Goal: Information Seeking & Learning: Learn about a topic

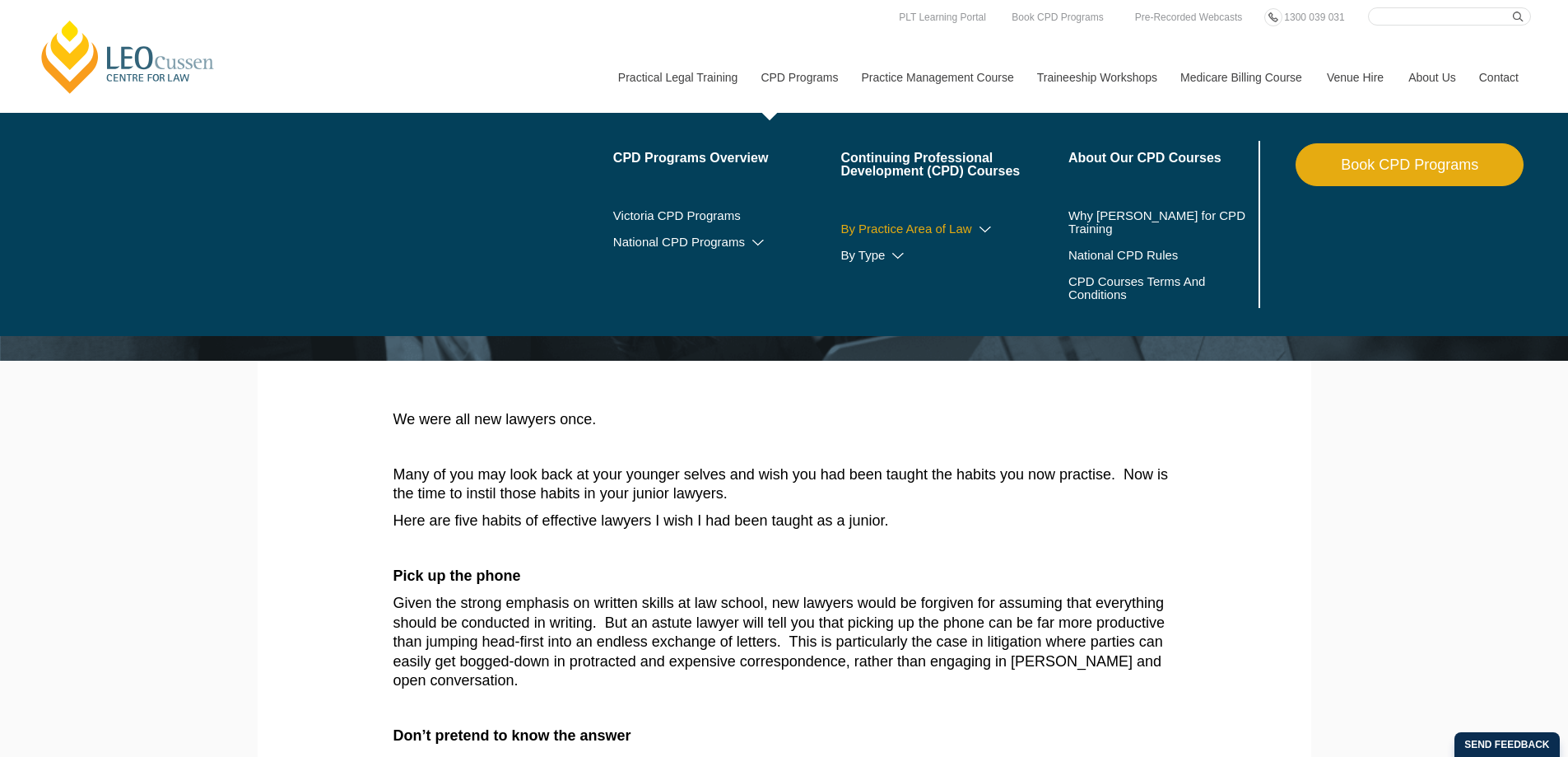
click at [978, 229] on icon at bounding box center [985, 229] width 16 height 12
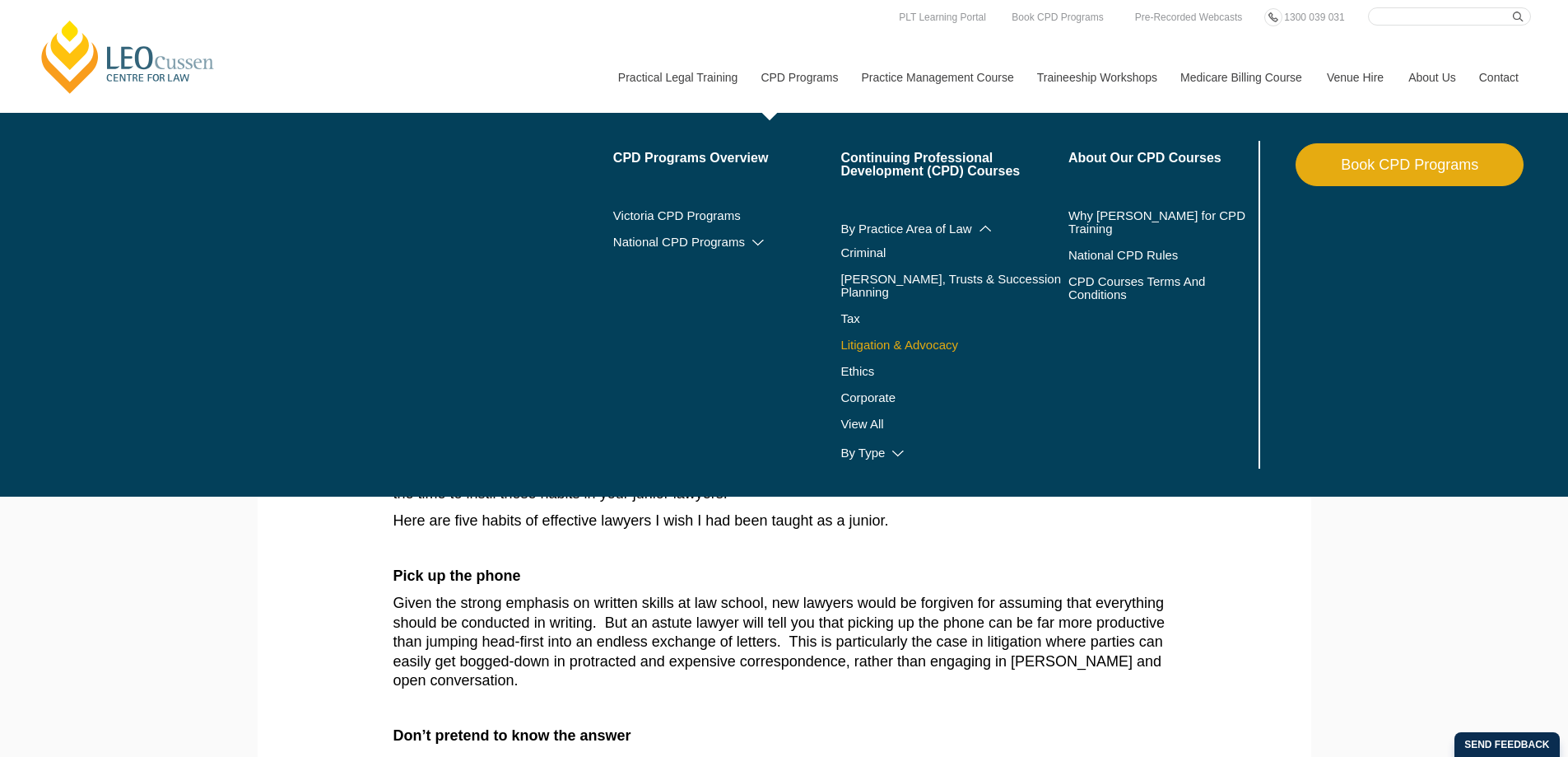
click at [939, 339] on link "Litigation & Advocacy" at bounding box center [954, 345] width 228 height 13
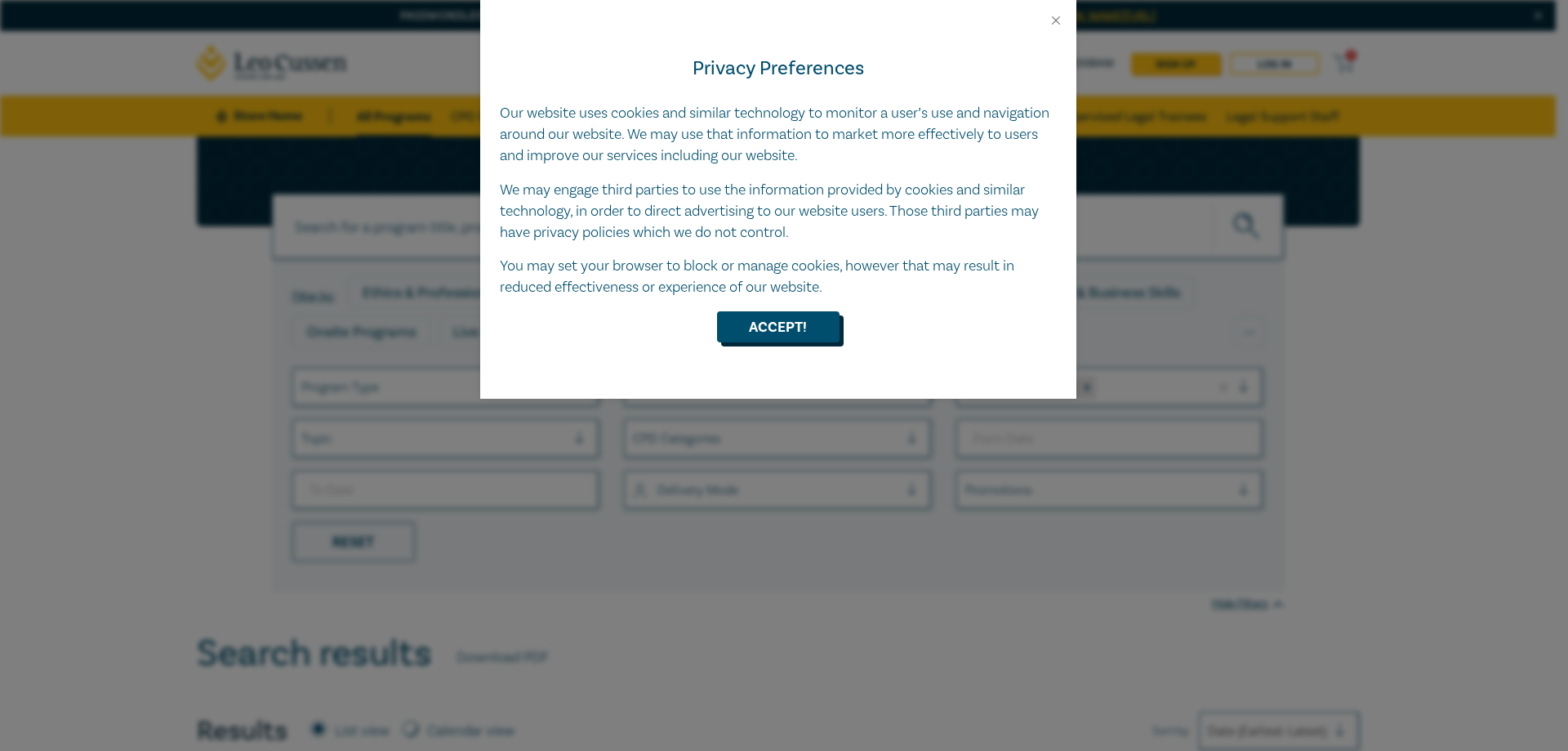
click at [784, 317] on button "Accept!" at bounding box center [777, 326] width 122 height 31
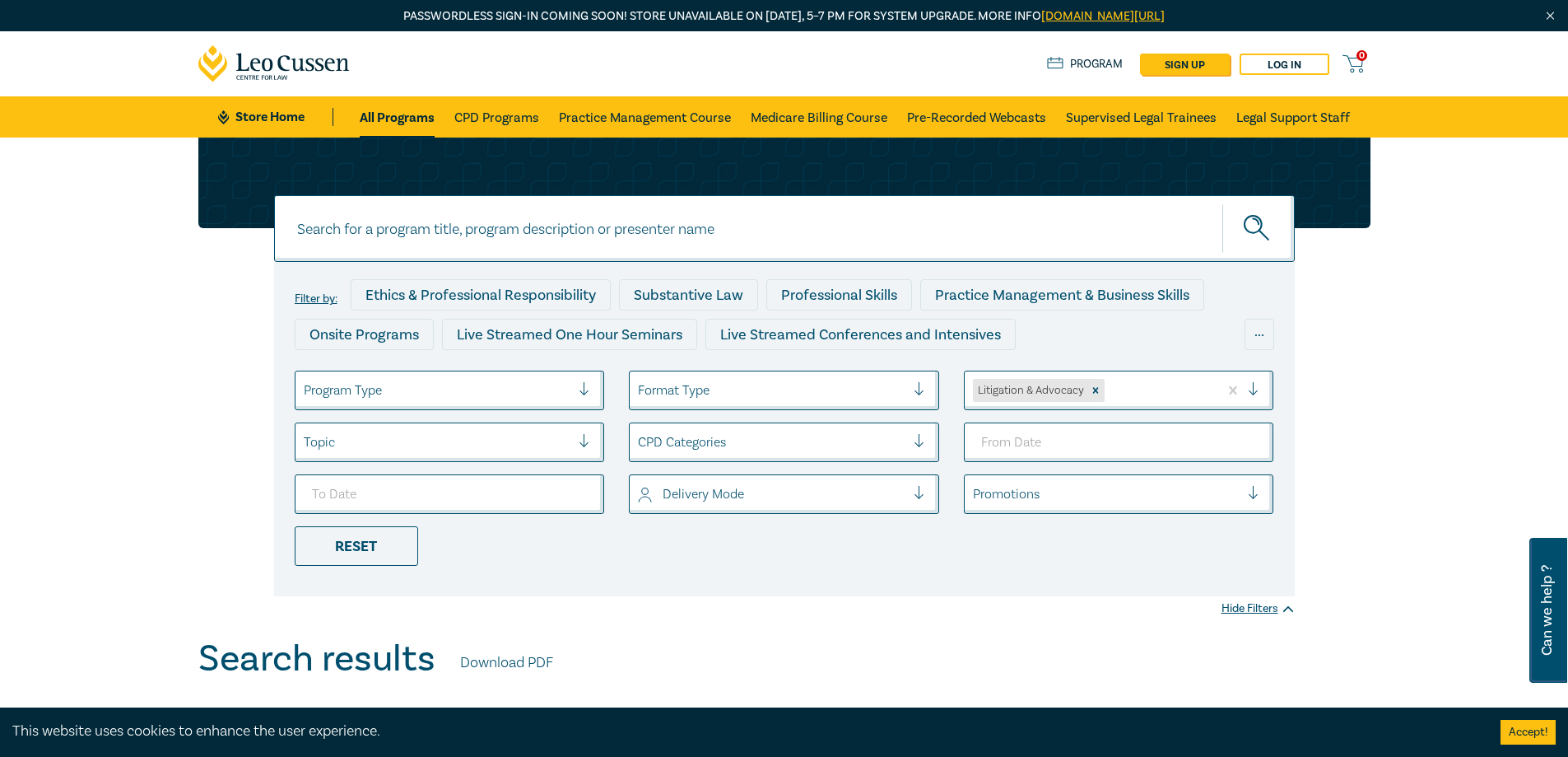
click at [86, 336] on div "Filter by: Ethics & Professional Responsibility Substantive Law Professional Sk…" at bounding box center [784, 387] width 1568 height 500
